Goal: Information Seeking & Learning: Learn about a topic

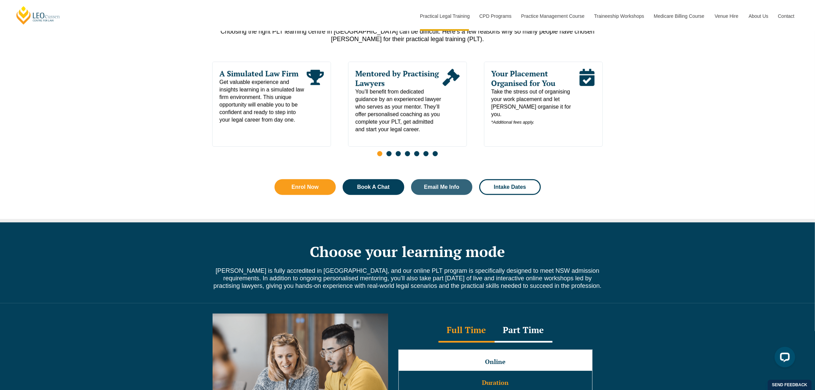
scroll to position [385, 0]
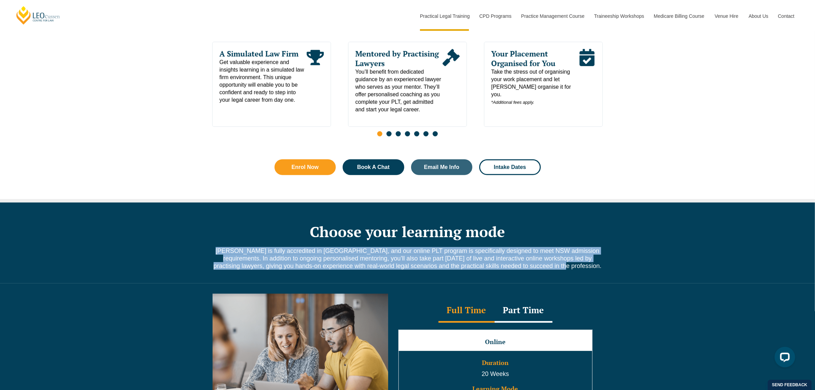
drag, startPoint x: 212, startPoint y: 247, endPoint x: 600, endPoint y: 268, distance: 388.1
click at [600, 268] on div "Choose your learning mode Leo Cussen is fully accredited in NSW, and our online…" at bounding box center [408, 242] width 390 height 81
copy span "Leo Cussen is fully accredited in NSW, and our online PLT program is specifical…"
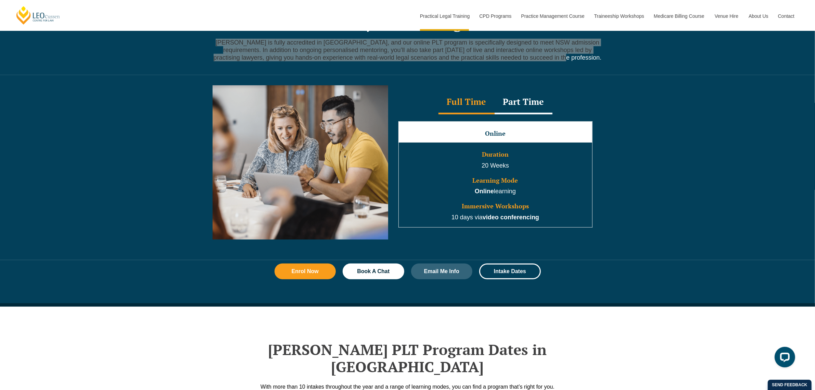
scroll to position [599, 0]
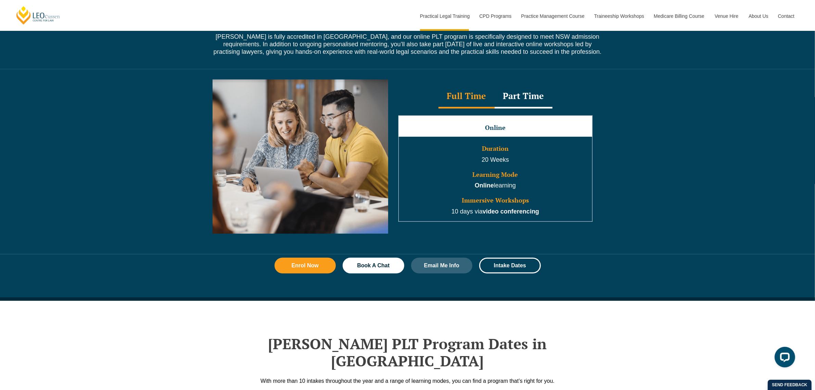
click at [125, 106] on div "Full Time Part Time Full Time Online Duration 20 Weeks Learning Mode Online lea…" at bounding box center [407, 161] width 815 height 185
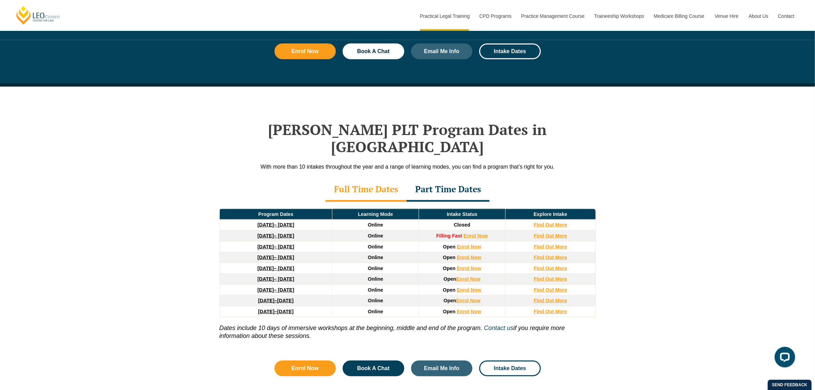
scroll to position [856, 0]
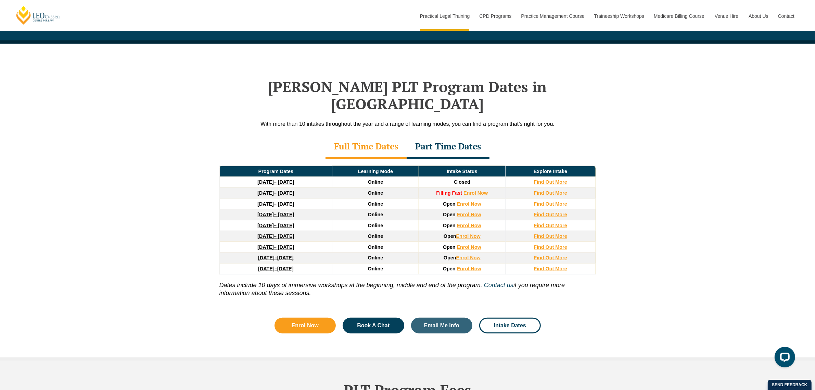
click at [199, 250] on div "Leo Cussen’s PLT Program Dates in NSW With more than 10 intakes throughout the …" at bounding box center [407, 202] width 815 height 317
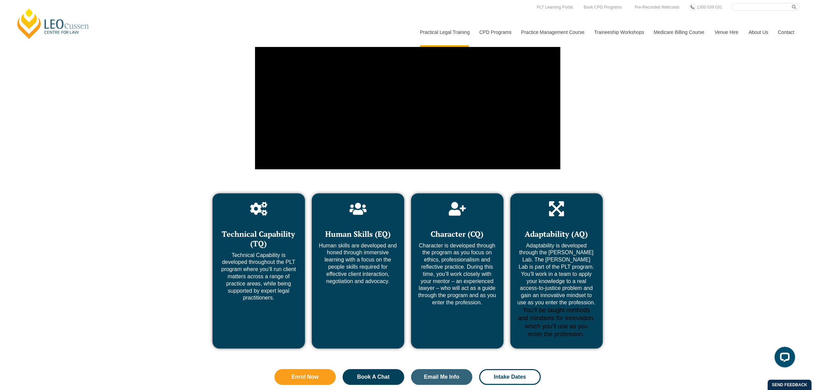
scroll to position [2482, 0]
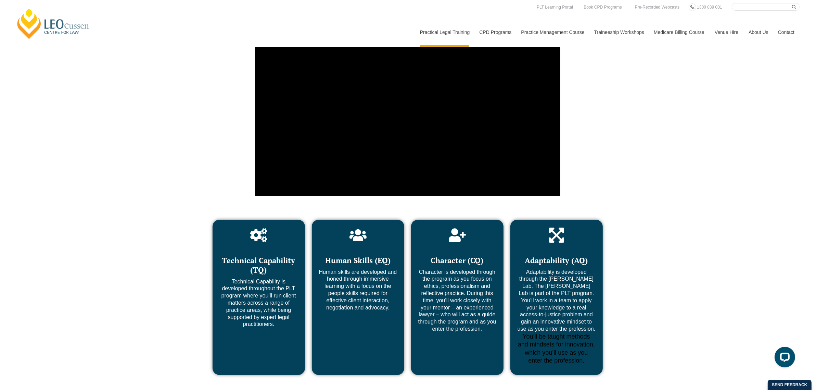
click at [57, 33] on link "[PERSON_NAME] Centre for Law" at bounding box center [53, 24] width 76 height 32
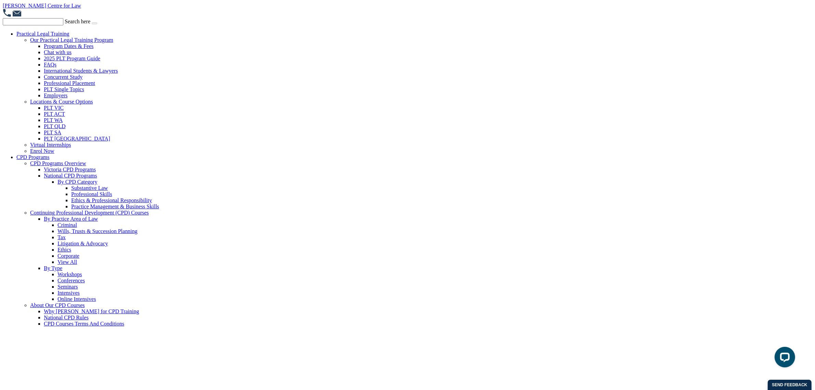
click at [20, 6] on link "[PERSON_NAME] Centre for Law" at bounding box center [42, 6] width 78 height 6
click at [61, 60] on link "2025 PLT Program Guide" at bounding box center [72, 58] width 56 height 6
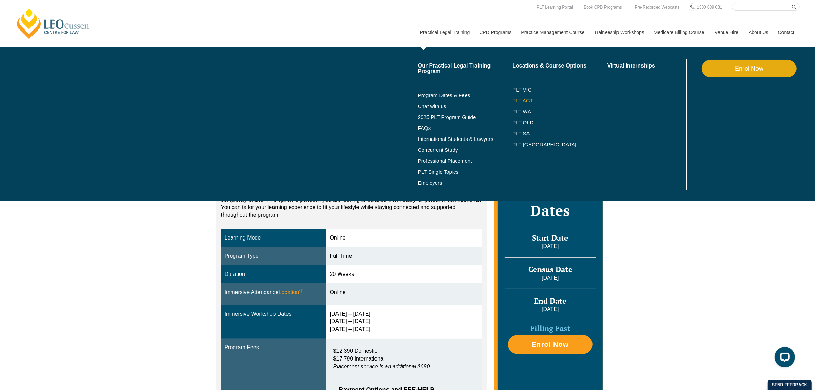
click at [525, 100] on link "PLT ACT" at bounding box center [560, 100] width 95 height 5
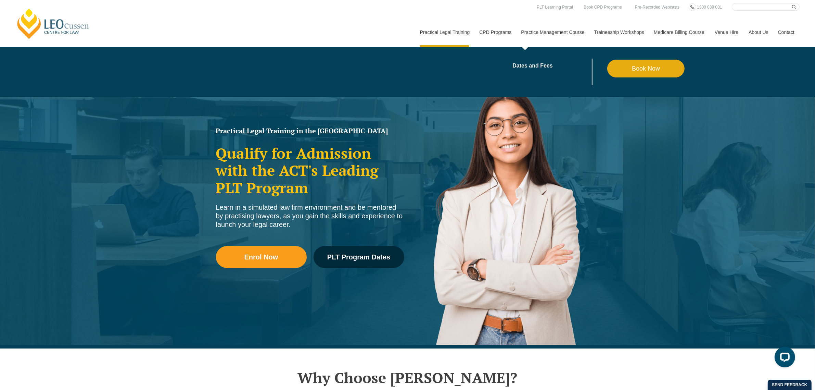
click at [555, 30] on link "Practice Management Course" at bounding box center [552, 31] width 73 height 29
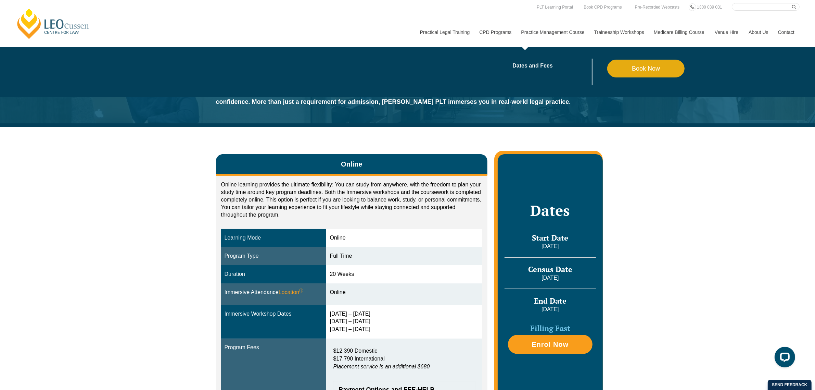
click at [540, 34] on link "Practice Management Course" at bounding box center [552, 31] width 73 height 29
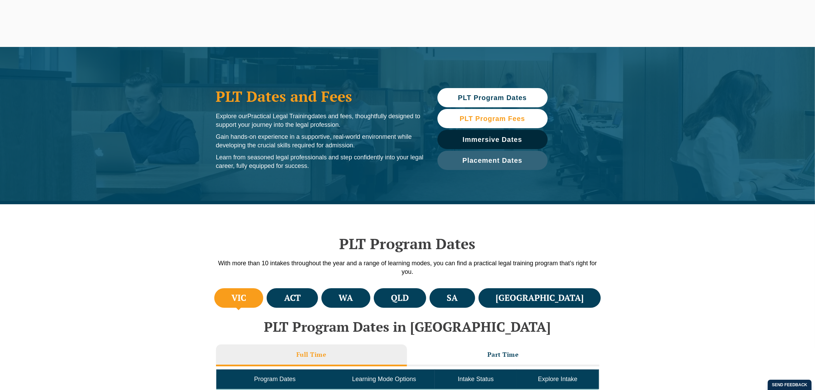
click at [487, 122] on link "PLT Program Fees" at bounding box center [493, 118] width 110 height 19
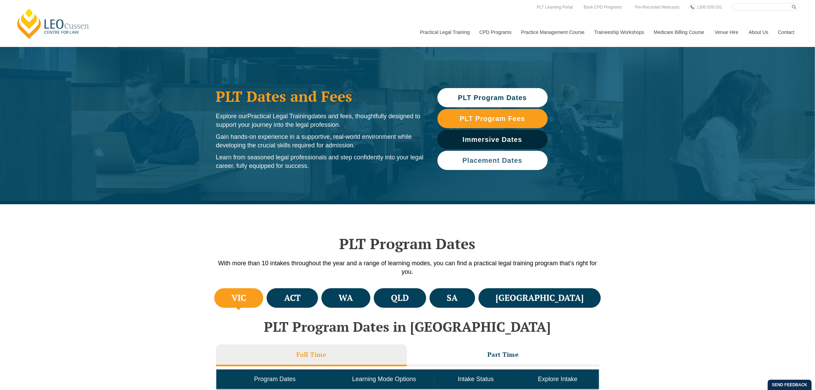
click at [513, 160] on span "Placement Dates" at bounding box center [493, 160] width 60 height 7
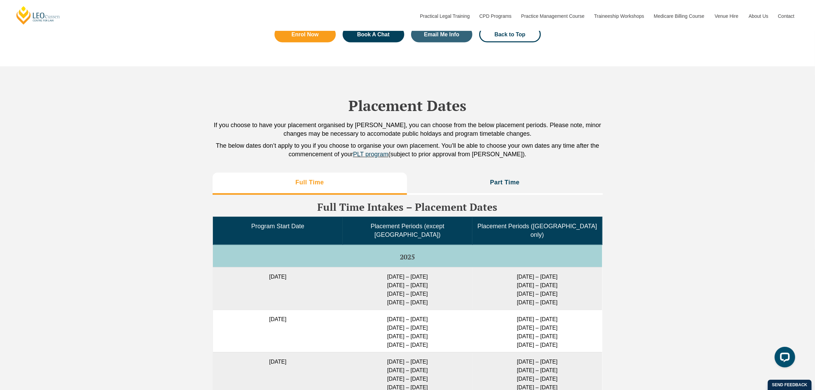
scroll to position [1477, 0]
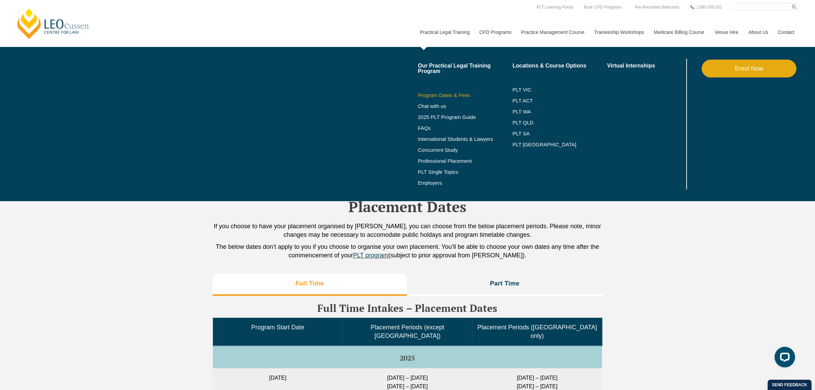
click at [429, 94] on link "Program Dates & Fees" at bounding box center [465, 94] width 95 height 5
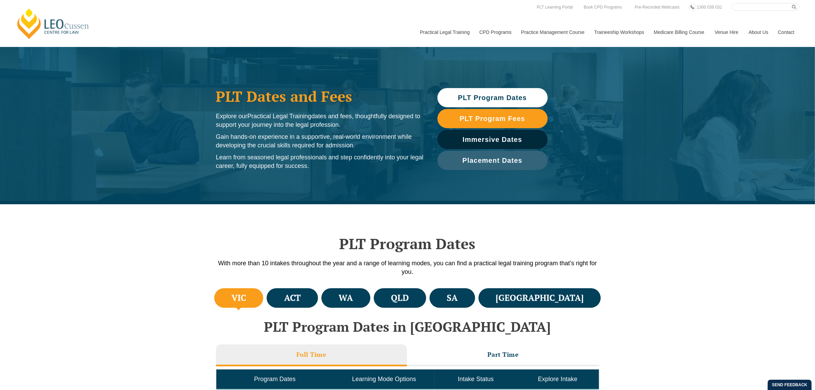
click at [56, 29] on link "[PERSON_NAME] Centre for Law" at bounding box center [53, 24] width 76 height 32
